Goal: Information Seeking & Learning: Learn about a topic

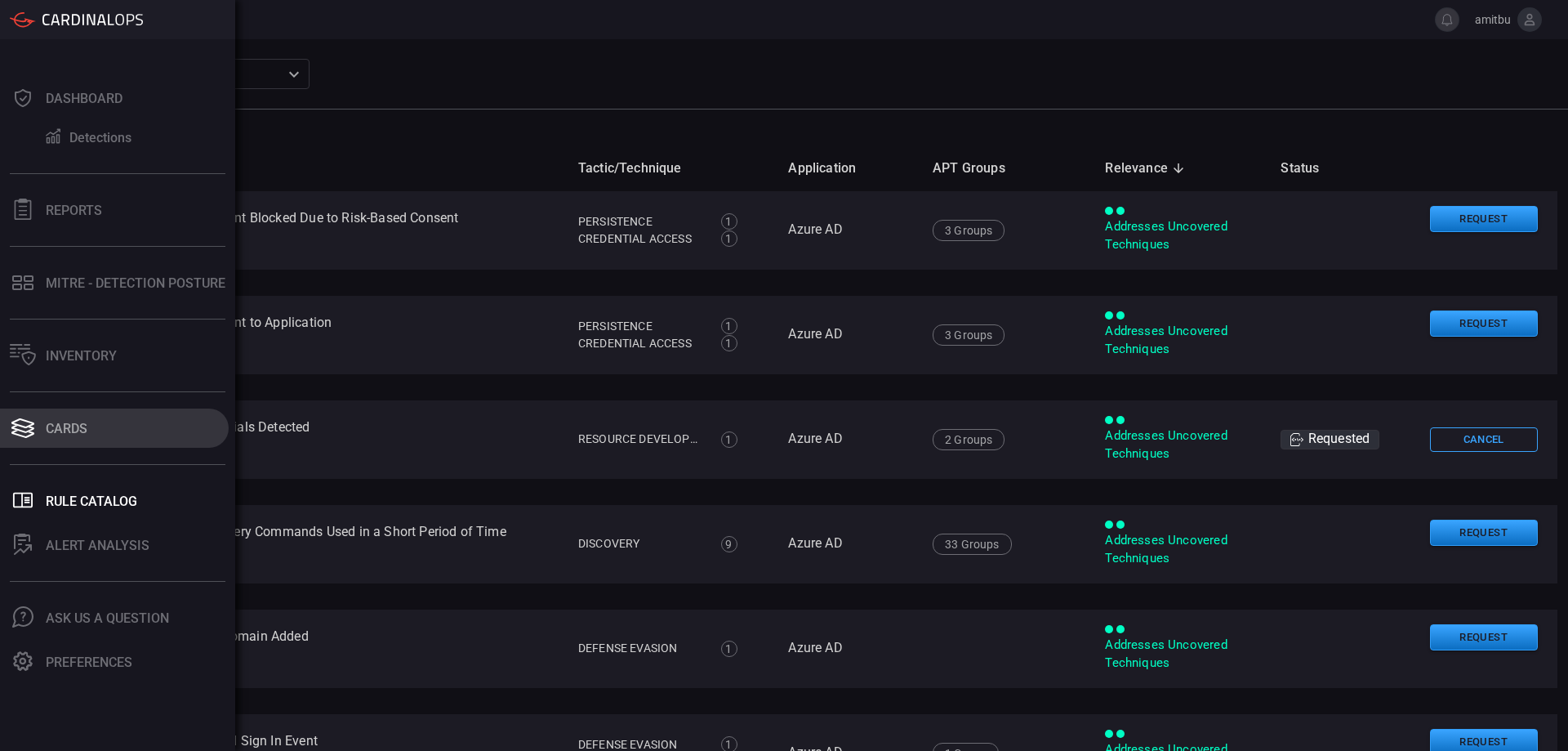
click at [18, 427] on icon at bounding box center [22, 428] width 26 height 22
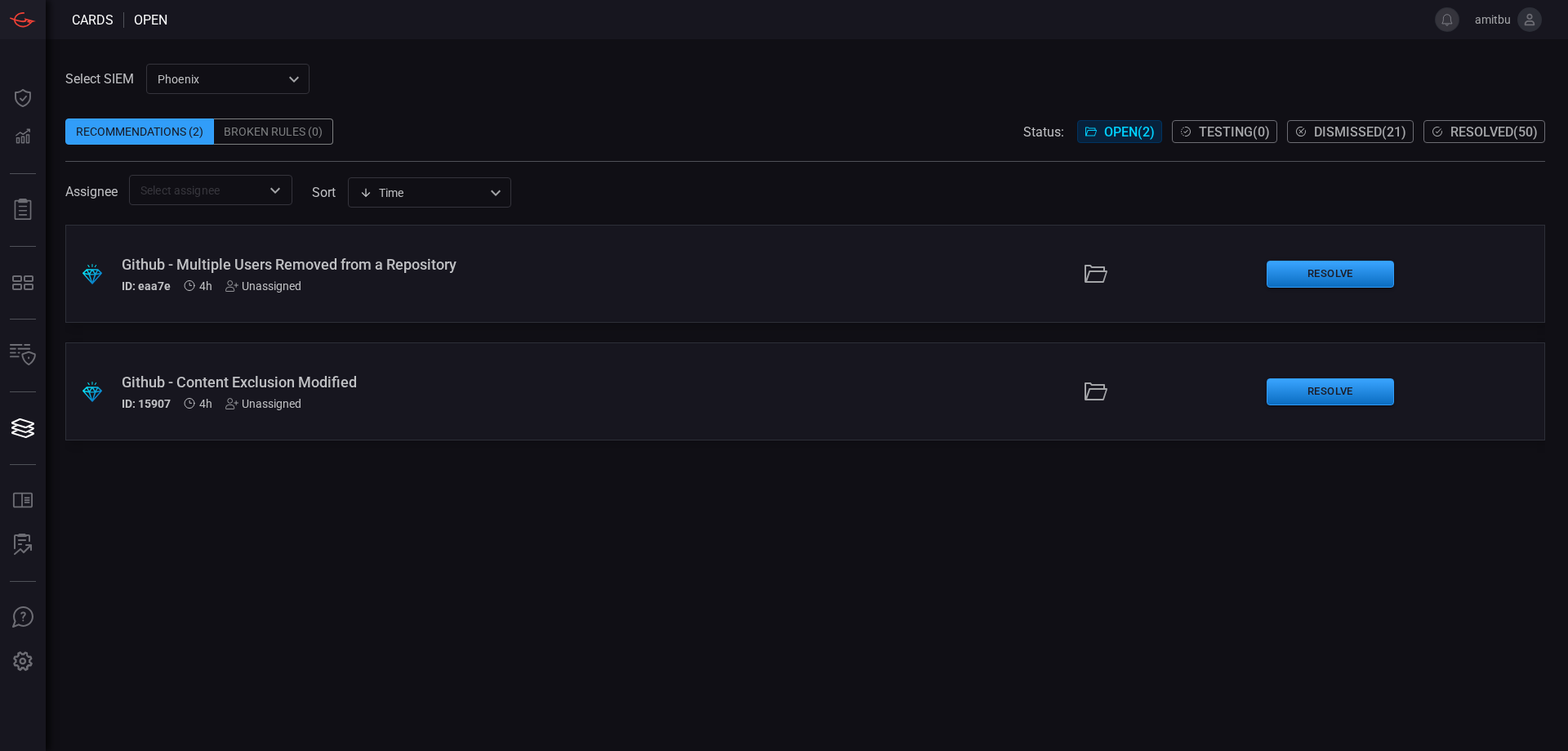
click at [199, 74] on div "Phoenix 76ce9200-5345-4ef5-91e1-a76e17f8e0c1 ​" at bounding box center [228, 78] width 164 height 30
click at [241, 261] on div at bounding box center [784, 375] width 1568 height 751
click at [238, 266] on div "Github - Multiple Users Removed from a Repository" at bounding box center [381, 265] width 519 height 18
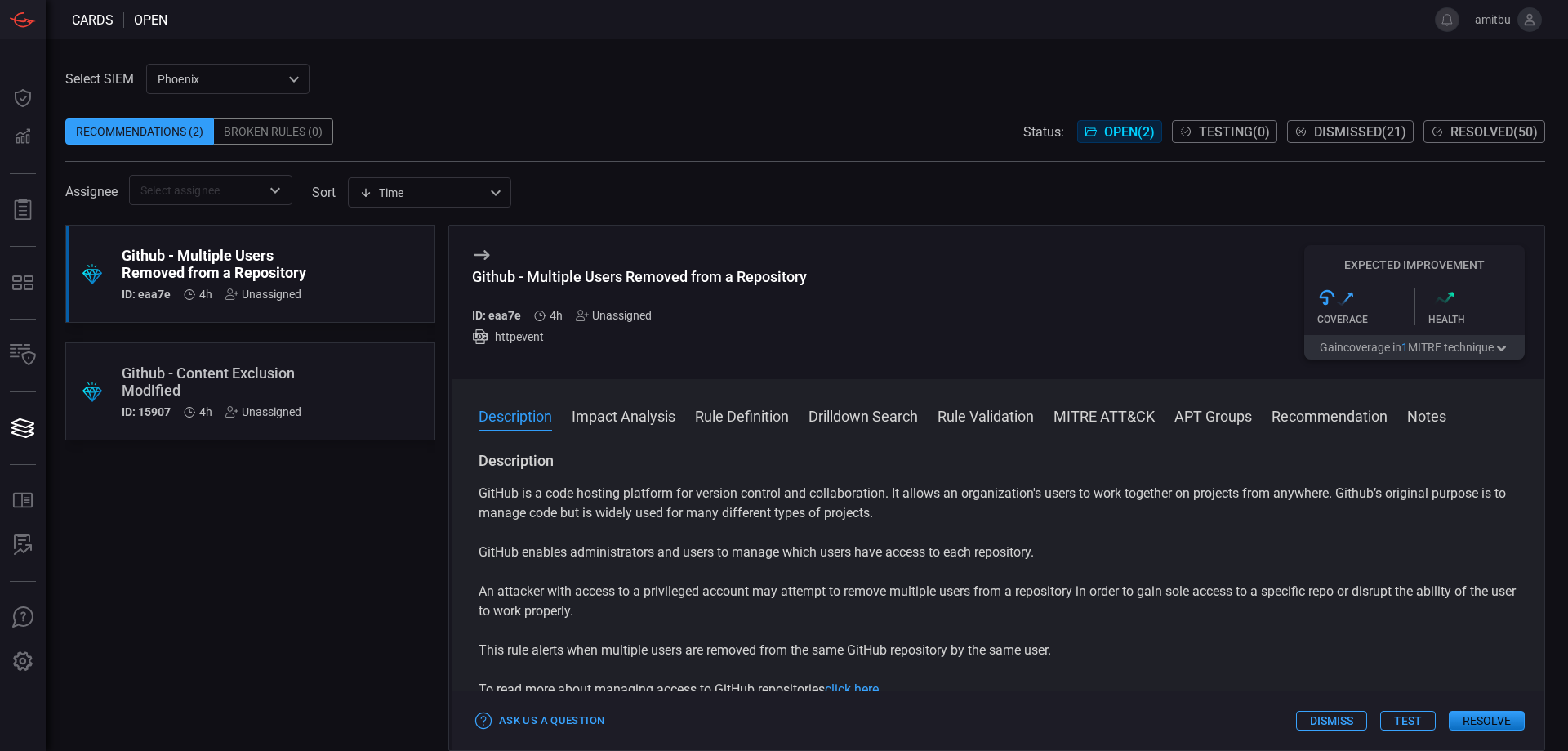
click at [1376, 332] on div ".st0{fill:url(#Path_29490_00000117647961598309353970000014330017195461122950_);…" at bounding box center [1415, 306] width 220 height 57
click at [1370, 294] on div ".st0{fill:url(#Path_29490_00000117647961598309353970000014330017195461122950_);}" at bounding box center [1366, 297] width 97 height 19
click at [1353, 304] on icon ".st0{fill:url(#Path_29490_00000117647961598309353970000014330017195461122950_);}" at bounding box center [1345, 299] width 17 height 17
click at [1362, 339] on button "Gain coverage in 1 MITRE technique" at bounding box center [1415, 347] width 220 height 24
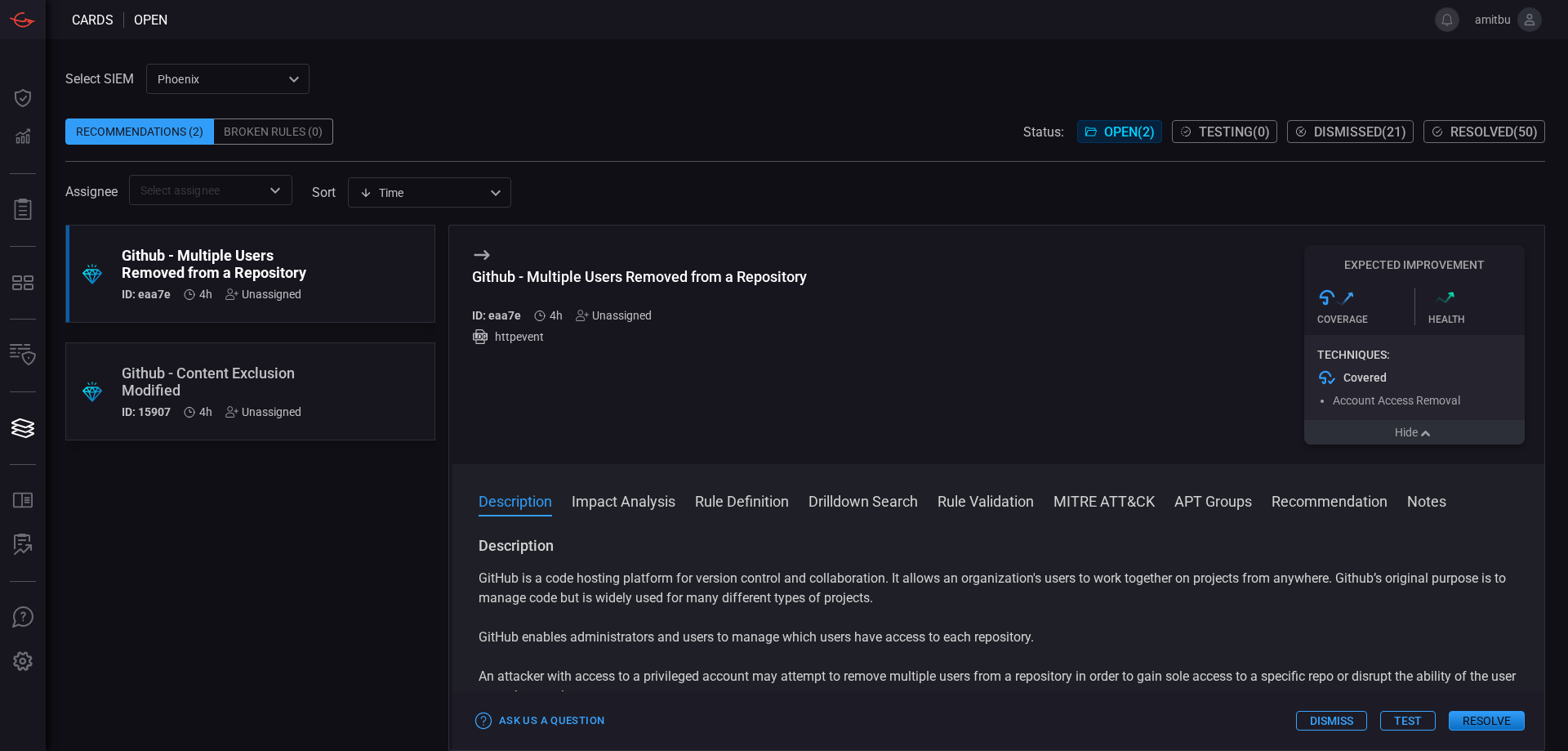
click at [252, 373] on div "Github - Content Exclusion Modified" at bounding box center [219, 381] width 195 height 34
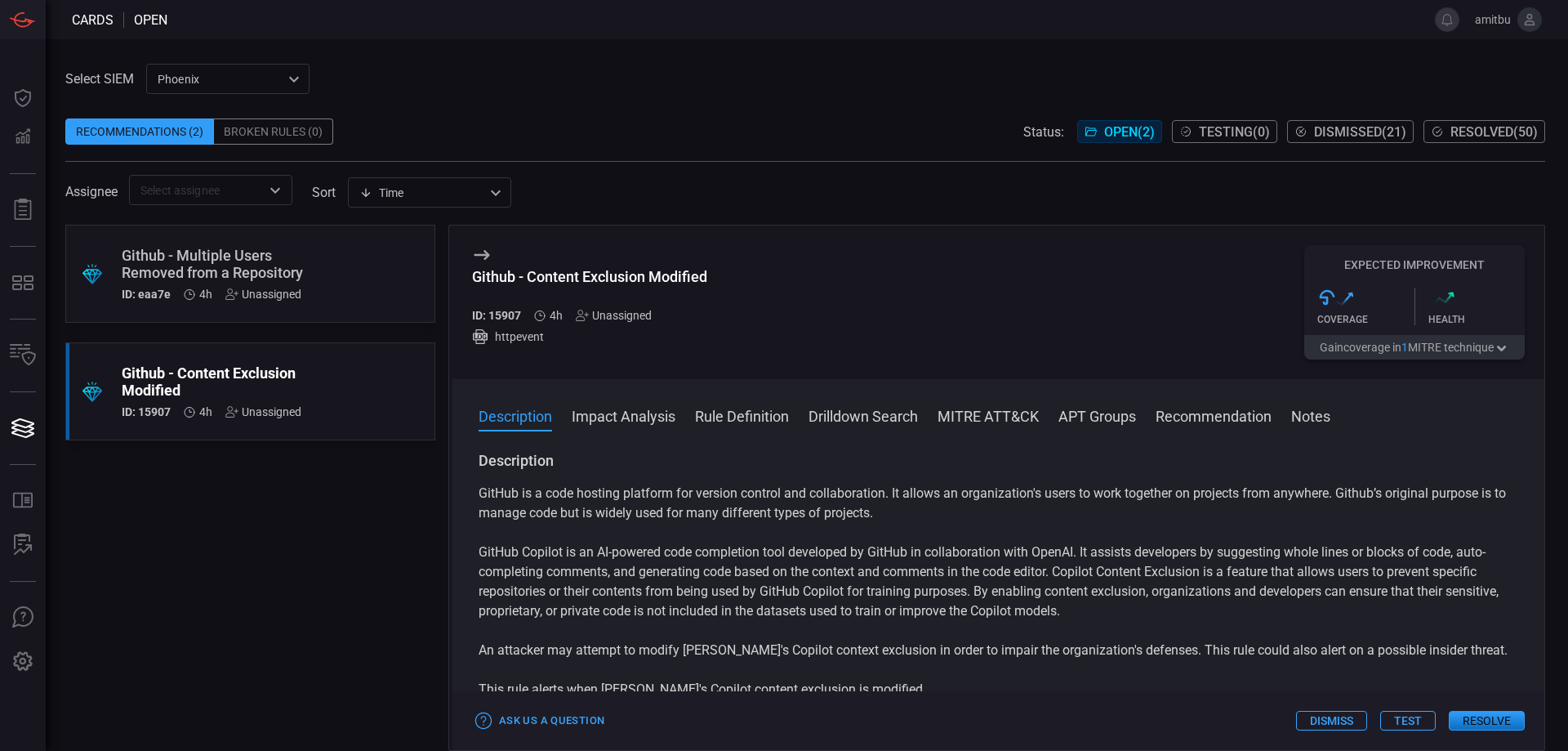
click at [1339, 301] on icon ".st0{fill:url(#Path_29490_00000117647961598309353970000014330017195461122950_);}" at bounding box center [1345, 299] width 17 height 17
click at [1339, 314] on div ".st0{fill:url(#Path_29490_00000117647961598309353970000014330017195461122950_);…" at bounding box center [1366, 306] width 97 height 38
click at [1330, 357] on button "Gain coverage in 1 MITRE technique" at bounding box center [1415, 347] width 220 height 24
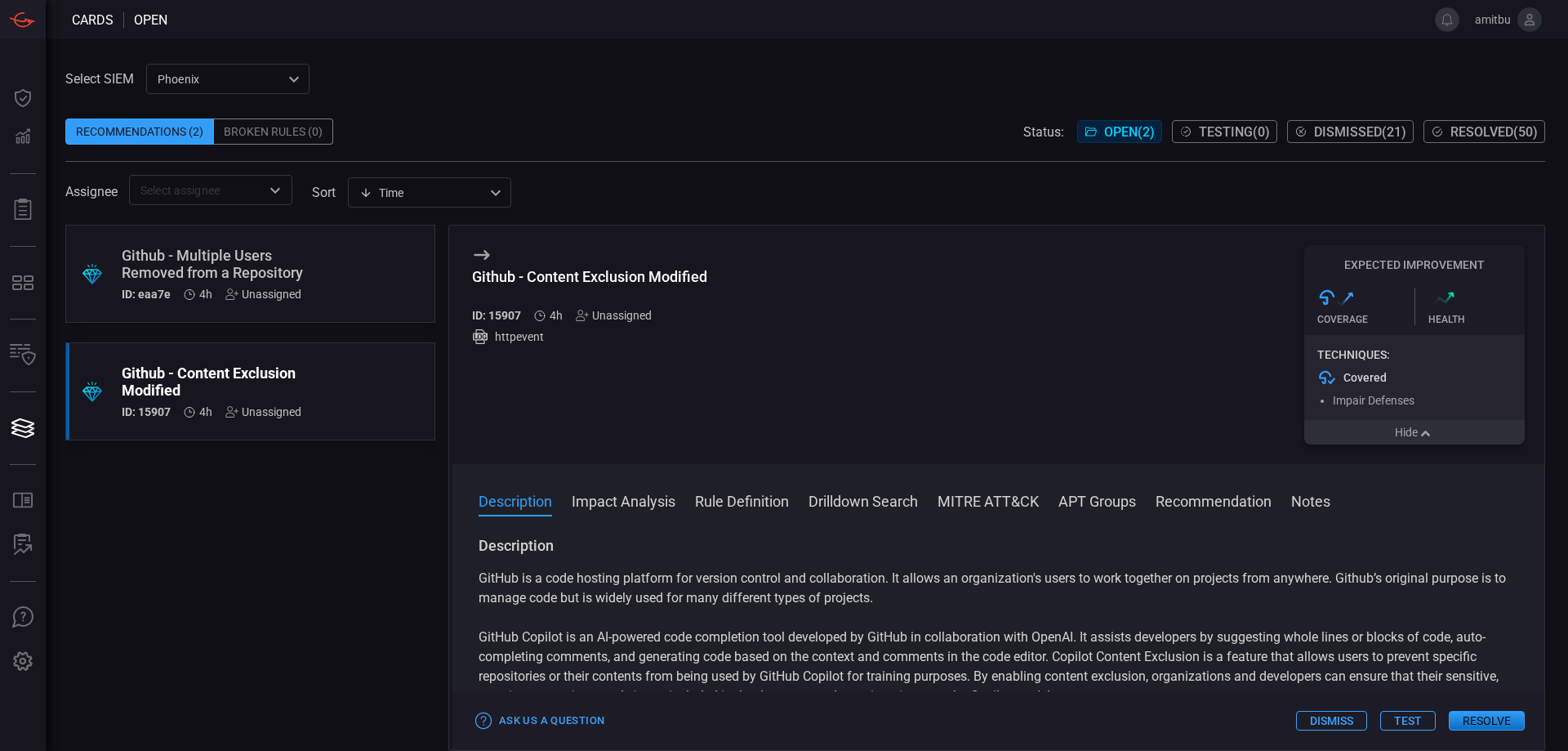
click at [231, 68] on div "Phoenix 76ce9200-5345-4ef5-91e1-a76e17f8e0c1 ​" at bounding box center [228, 78] width 164 height 30
click at [202, 129] on li "FNX Sentinel" at bounding box center [229, 141] width 164 height 27
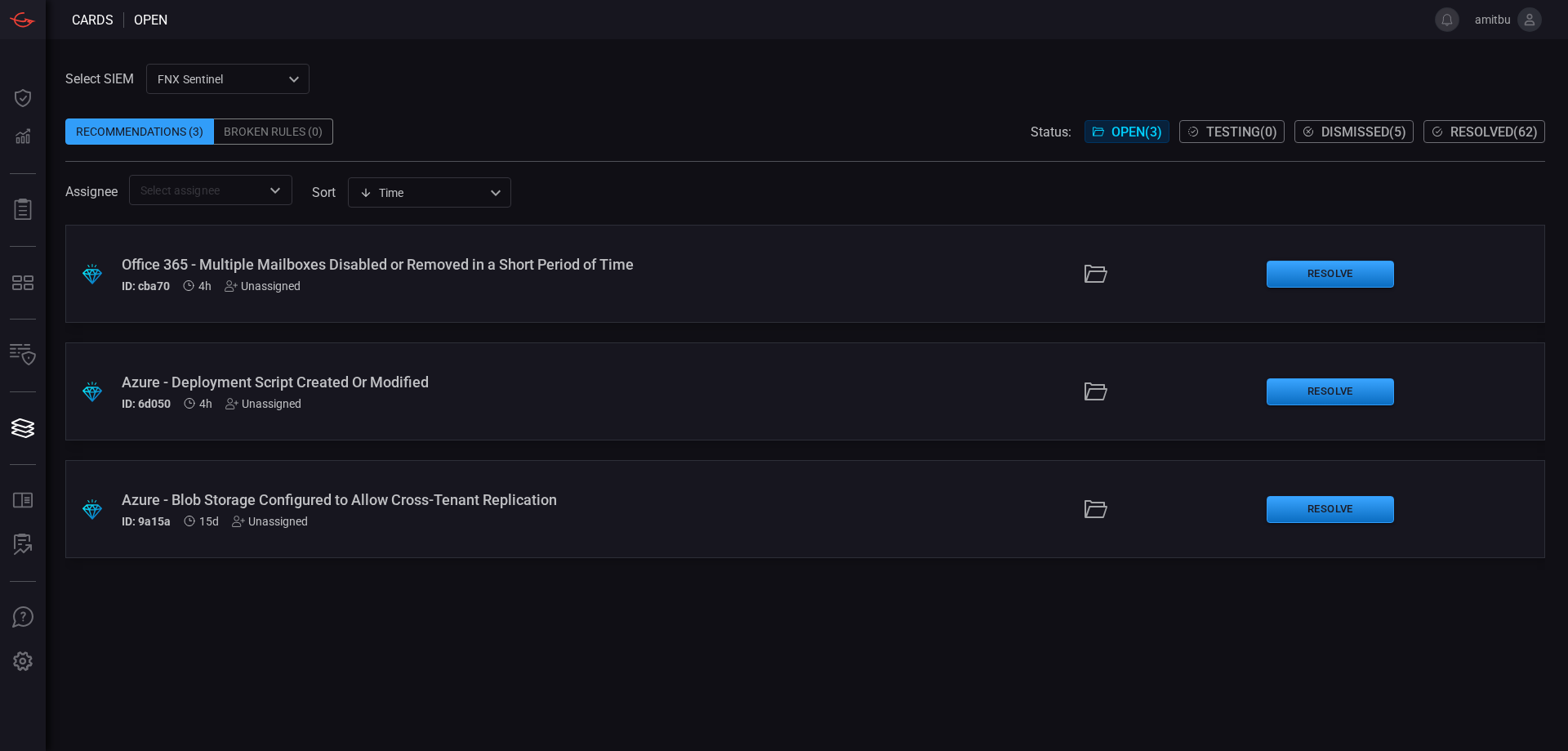
click at [453, 286] on div "ID: cba70 4h Unassigned" at bounding box center [381, 285] width 519 height 13
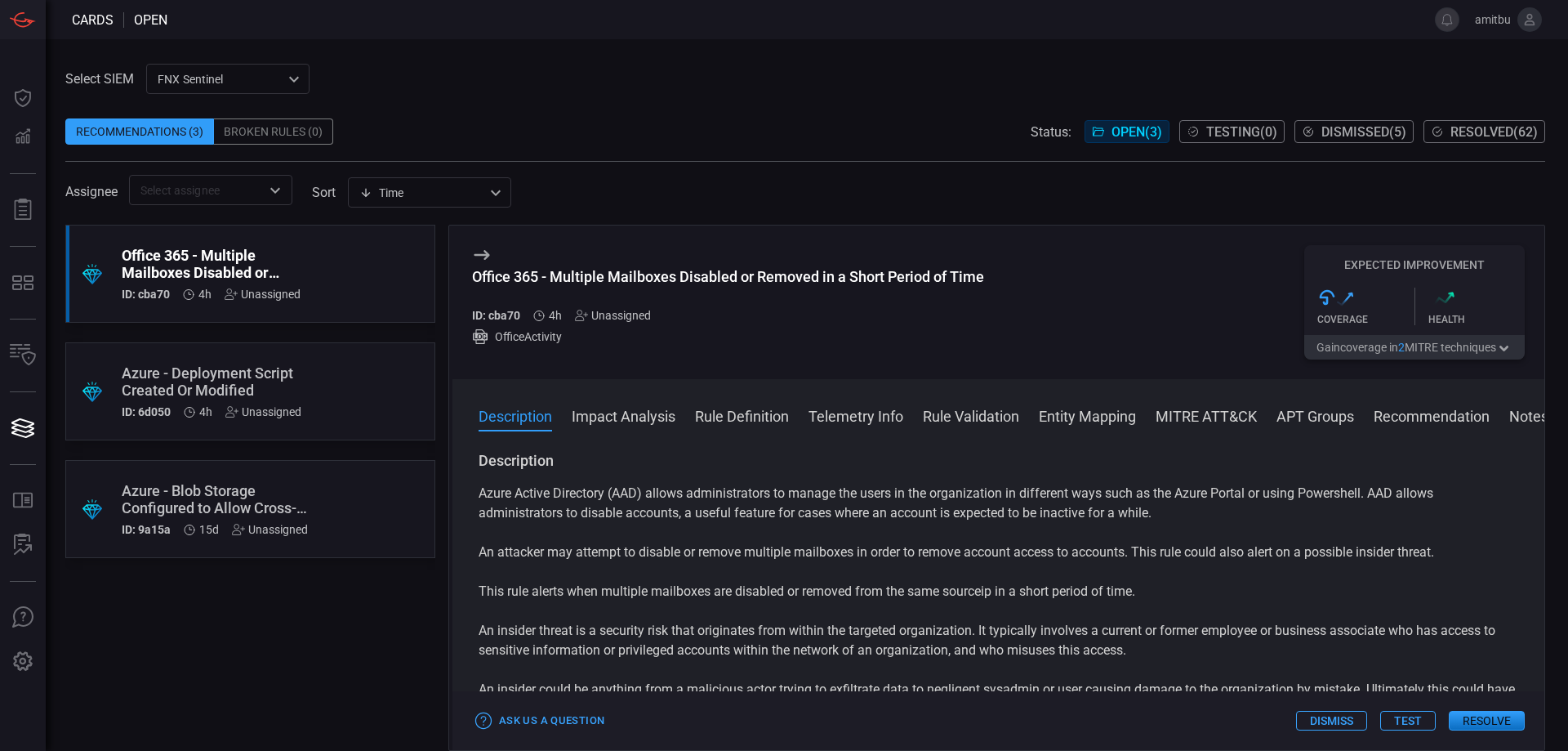
click at [1341, 302] on icon ".st0{fill:url(#Path_29490_00000117647961598309353970000014330017195461122950_);}" at bounding box center [1345, 299] width 17 height 17
click at [1347, 342] on button "Gain coverage in 2 MITRE technique s" at bounding box center [1415, 347] width 220 height 24
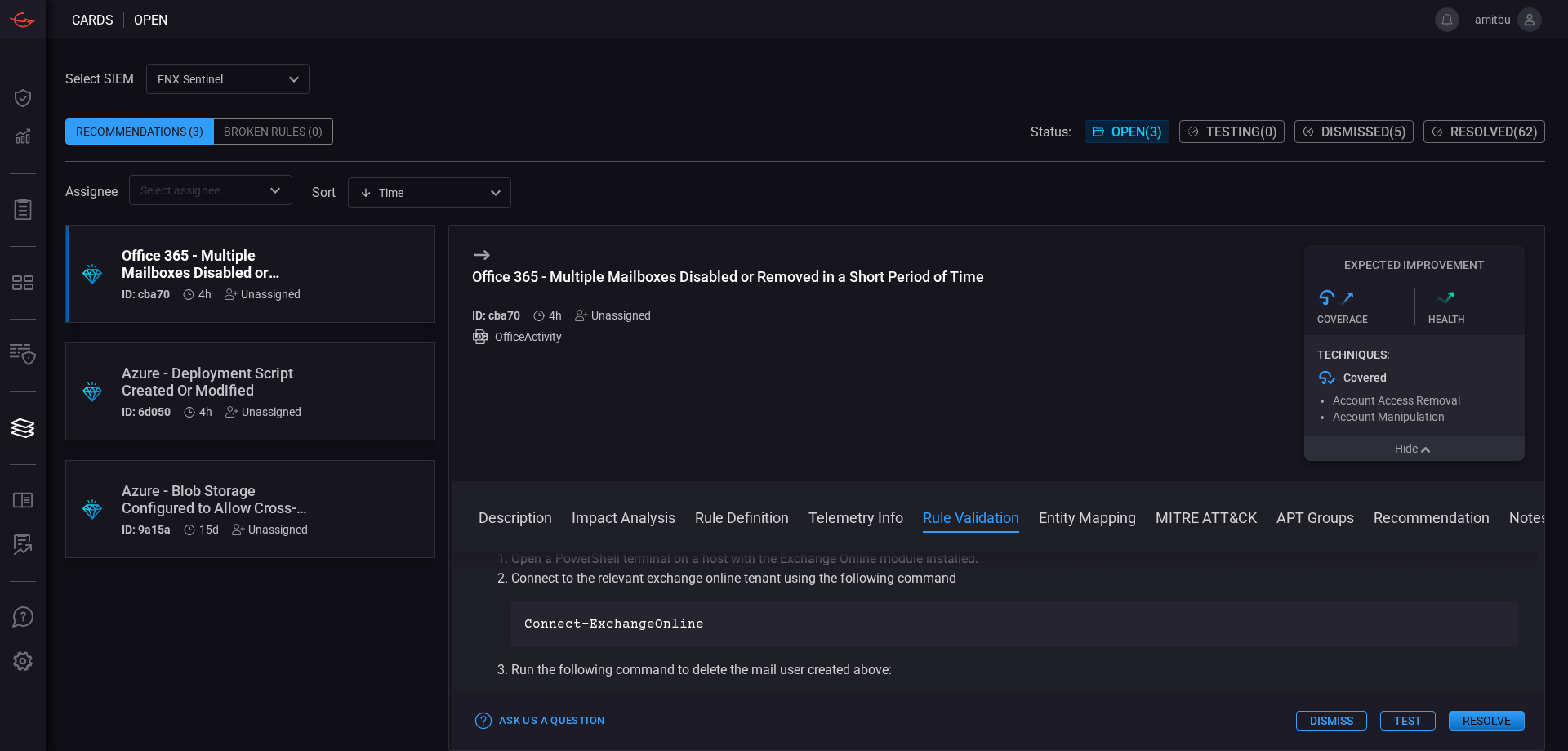
scroll to position [1770, 0]
click at [333, 380] on div ".suggested_cards_icon{fill:url(#suggested_cards_icon);} Azure - Deployment Scri…" at bounding box center [250, 391] width 370 height 98
